Goal: Task Accomplishment & Management: Use online tool/utility

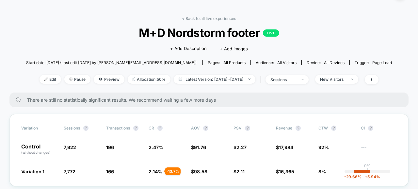
scroll to position [18, 0]
click at [346, 80] on div "New Visitors" at bounding box center [333, 78] width 26 height 5
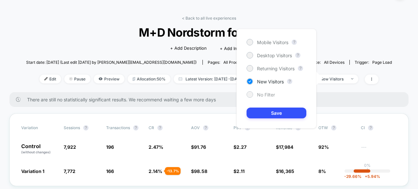
click at [263, 93] on span "No Filter" at bounding box center [266, 95] width 18 height 6
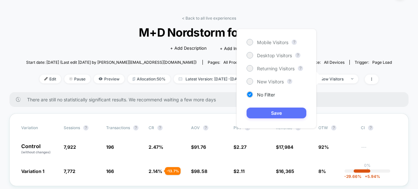
click at [279, 113] on button "Save" at bounding box center [277, 112] width 60 height 11
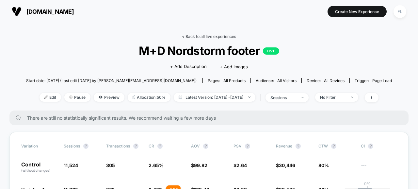
click at [188, 36] on link "< Back to all live experiences" at bounding box center [209, 36] width 54 height 5
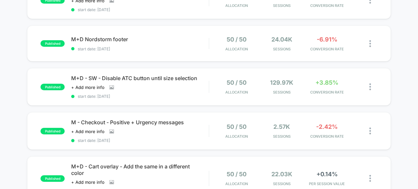
scroll to position [111, 0]
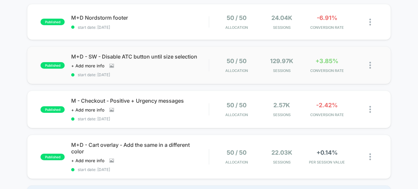
click at [210, 74] on div "published M+D - SW - Disable ATC button until size selection Click to view imag…" at bounding box center [209, 65] width 364 height 38
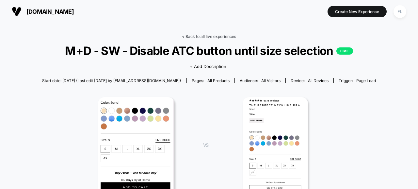
click at [202, 37] on link "< Back to all live experiences" at bounding box center [209, 36] width 54 height 5
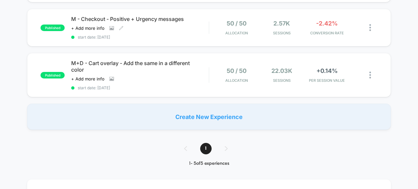
scroll to position [194, 0]
